Goal: Transaction & Acquisition: Purchase product/service

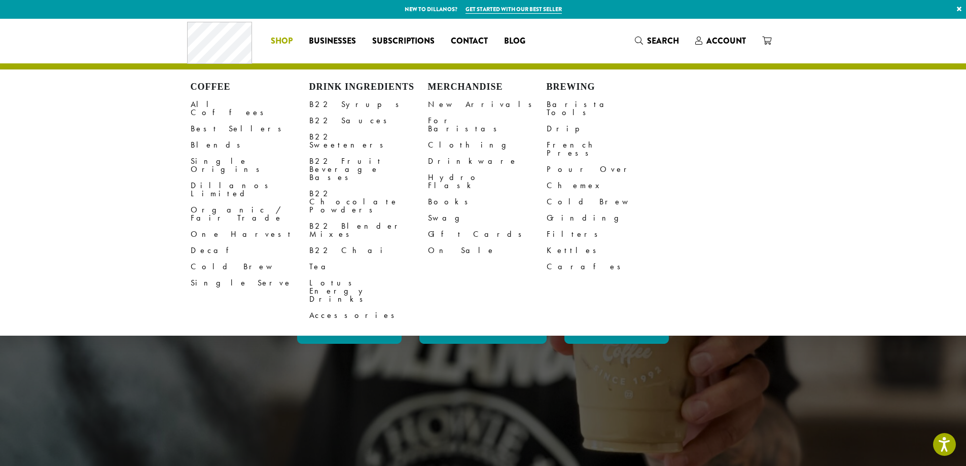
click at [274, 39] on span "Shop" at bounding box center [282, 41] width 22 height 13
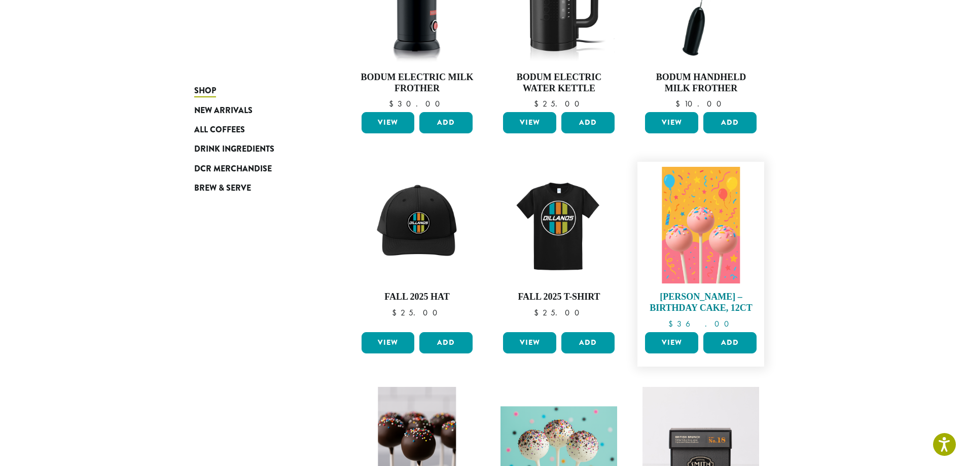
scroll to position [51, 0]
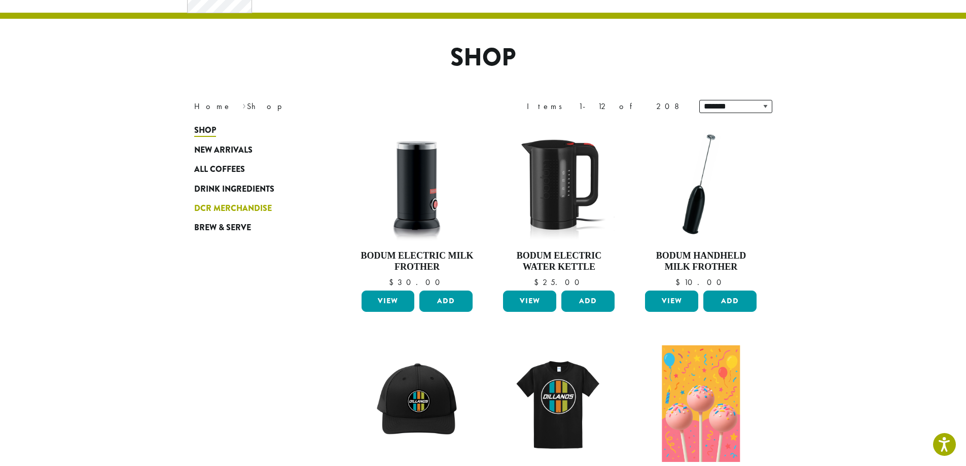
click at [260, 210] on span "DCR Merchandise" at bounding box center [233, 208] width 78 height 13
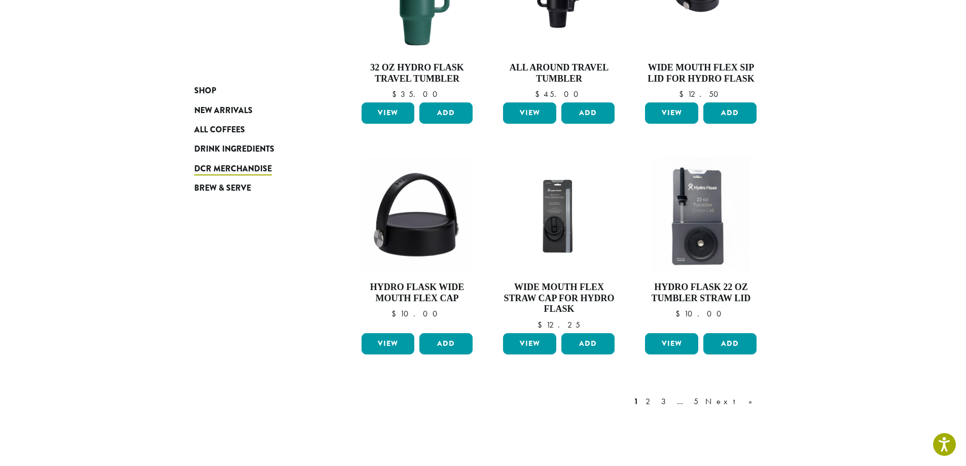
scroll to position [710, 0]
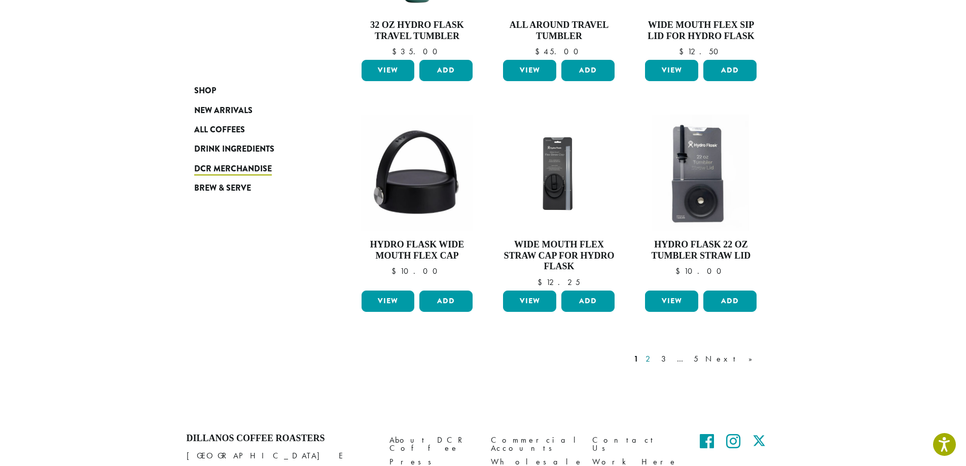
click at [656, 360] on link "2" at bounding box center [650, 359] width 13 height 12
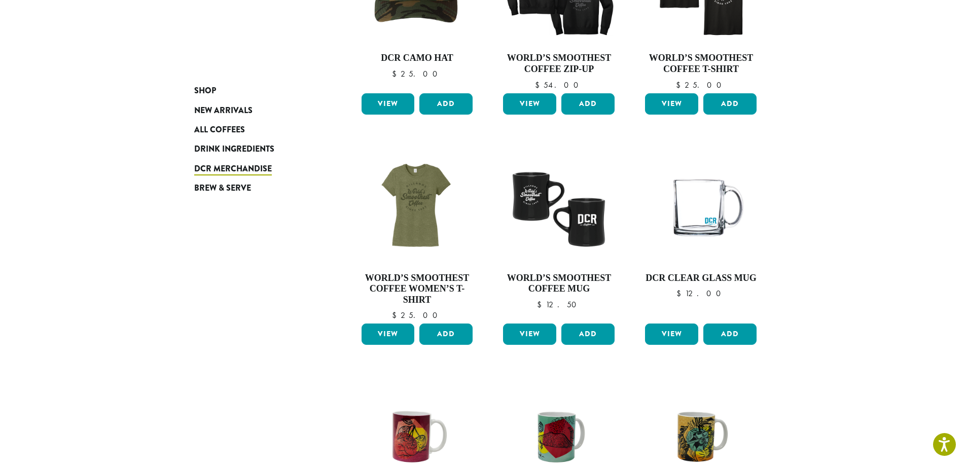
scroll to position [773, 0]
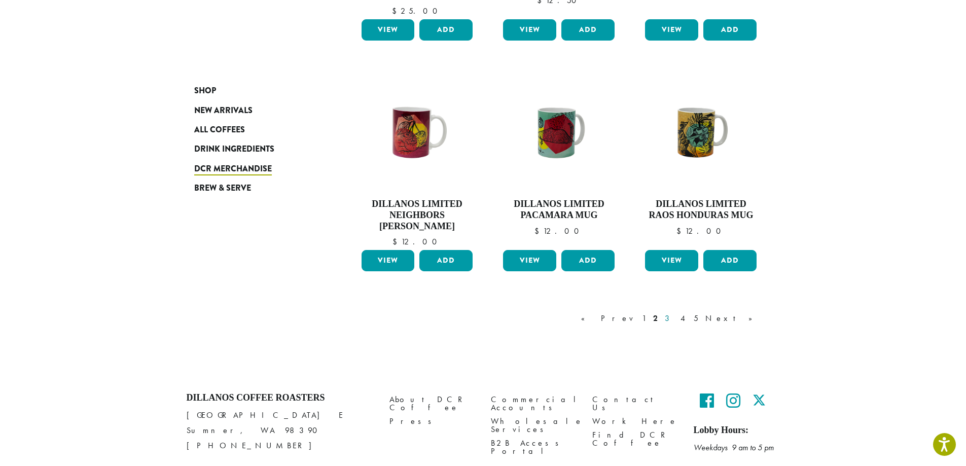
click at [676, 316] on link "3" at bounding box center [669, 319] width 13 height 12
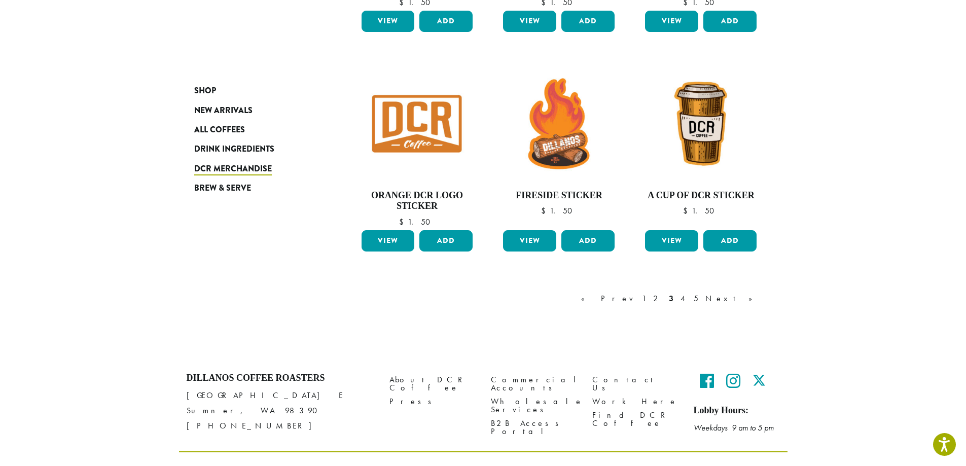
scroll to position [773, 0]
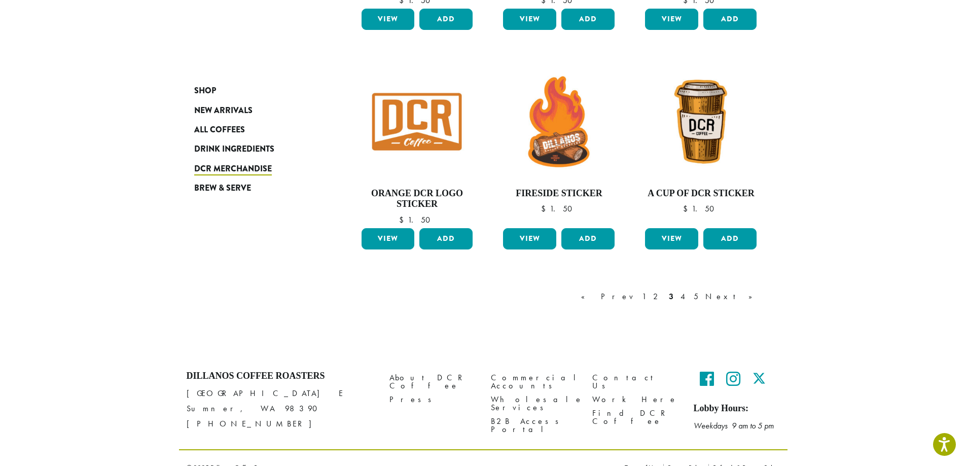
click at [713, 298] on div "« Prev 1 2 3 4 5 Next »" at bounding box center [672, 297] width 186 height 12
click at [689, 298] on link "4" at bounding box center [684, 297] width 10 height 12
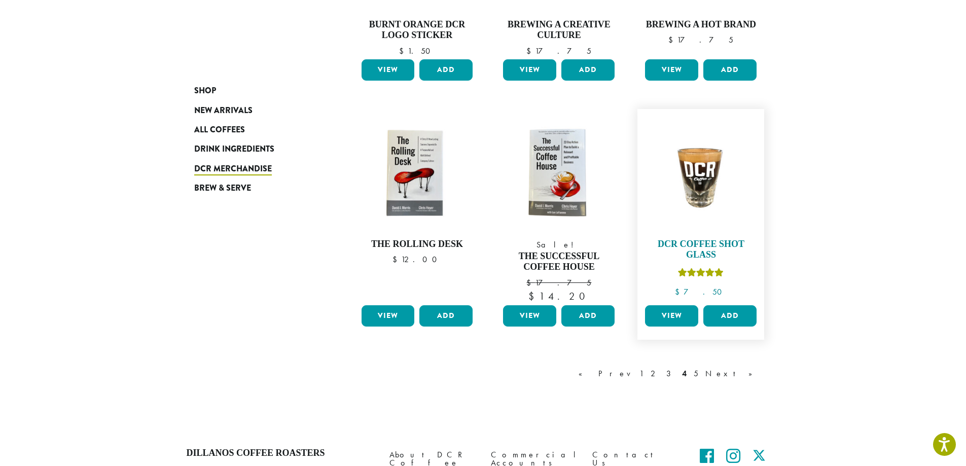
scroll to position [818, 0]
